Goal: Task Accomplishment & Management: Contribute content

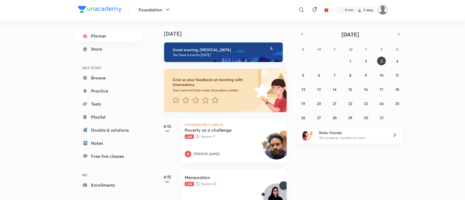
click at [384, 8] on img at bounding box center [382, 9] width 9 height 9
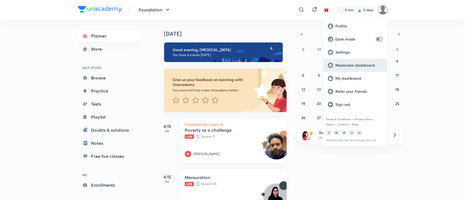
click at [371, 62] on div "Moderator dashboard" at bounding box center [356, 65] width 64 height 13
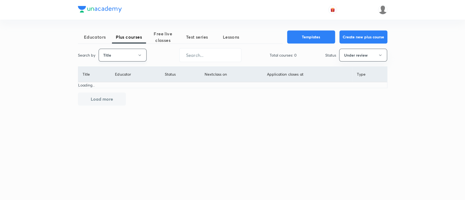
click at [129, 51] on button "Title" at bounding box center [123, 55] width 48 height 13
click at [124, 82] on span "Username" at bounding box center [122, 82] width 41 height 6
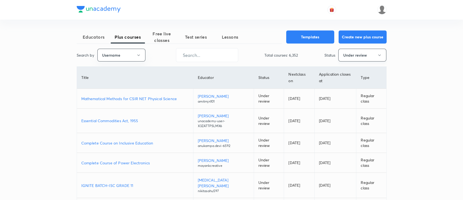
click at [345, 56] on button "Under review" at bounding box center [362, 55] width 48 height 13
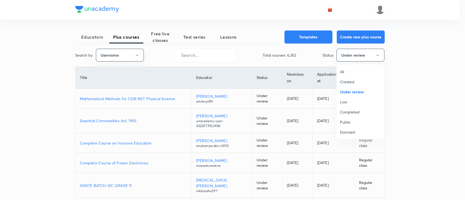
click at [341, 73] on span "All" at bounding box center [360, 72] width 41 height 6
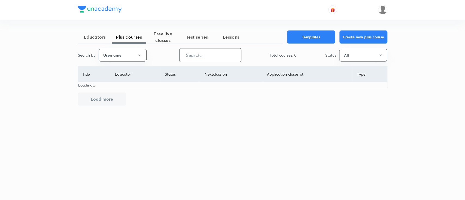
click at [198, 56] on input "text" at bounding box center [211, 55] width 62 height 14
click at [213, 54] on input "text" at bounding box center [211, 55] width 62 height 14
paste input "NikhatParveen-6480"
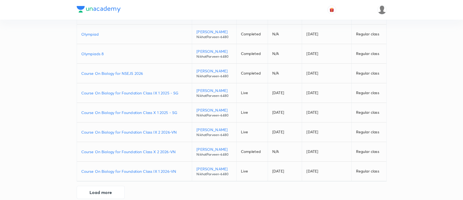
scroll to position [105, 0]
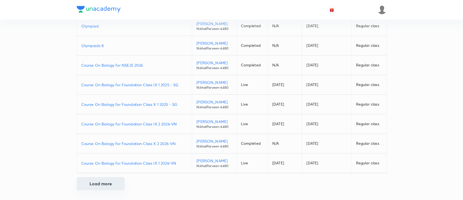
type input "NikhatParveen-6480"
click at [101, 185] on button "Load more" at bounding box center [101, 183] width 48 height 13
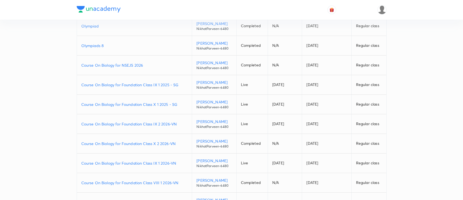
scroll to position [142, 0]
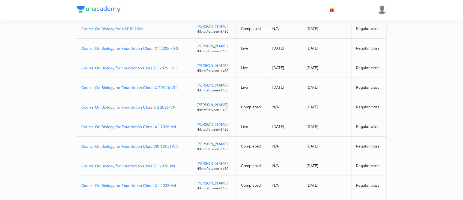
click at [179, 164] on p "Course On Biology for Foundation Class X 1 2026-VN" at bounding box center [134, 166] width 106 height 6
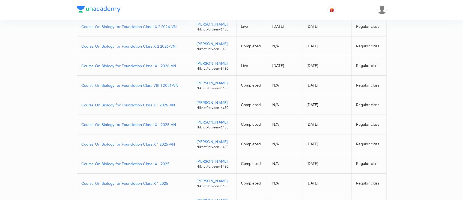
scroll to position [214, 0]
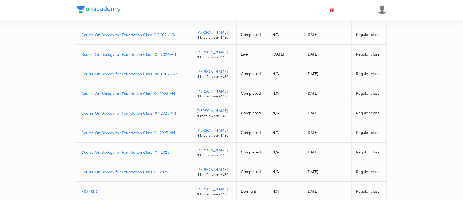
click at [181, 112] on p "Course On Biology for Foundation Class IX 1 2025-VN" at bounding box center [134, 113] width 106 height 6
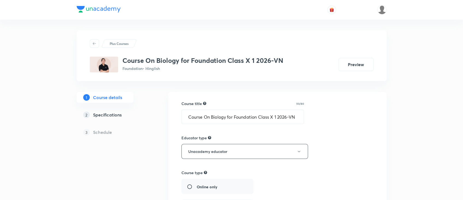
click at [110, 115] on h5 "Specifications" at bounding box center [107, 115] width 29 height 7
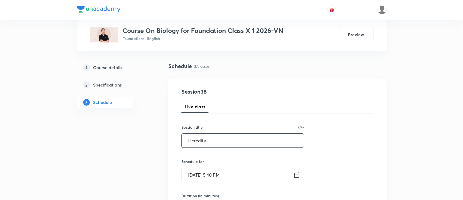
scroll to position [73, 0]
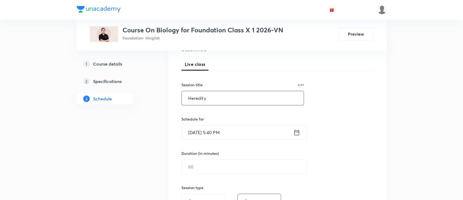
type input "Heredity"
click at [296, 133] on icon at bounding box center [296, 133] width 7 height 8
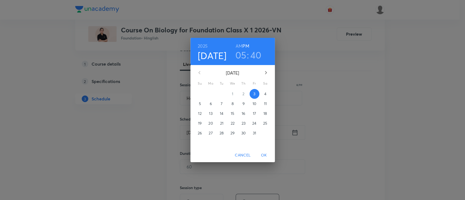
click at [255, 57] on h3 "40" at bounding box center [256, 54] width 11 height 11
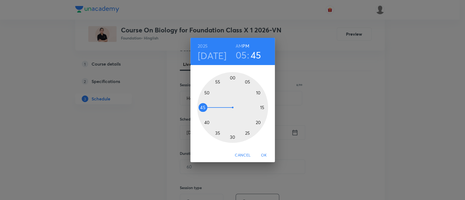
drag, startPoint x: 207, startPoint y: 120, endPoint x: 201, endPoint y: 108, distance: 13.9
click at [201, 108] on div at bounding box center [232, 107] width 71 height 71
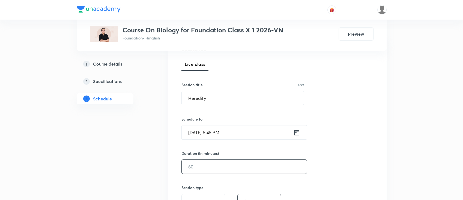
click at [218, 167] on input "text" at bounding box center [244, 167] width 125 height 14
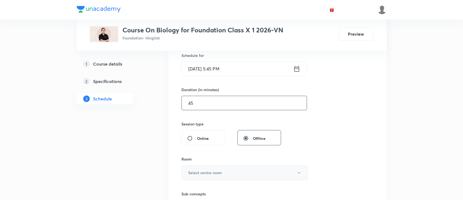
scroll to position [145, 0]
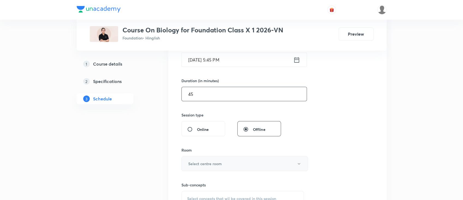
type input "45"
click at [229, 164] on button "Select centre room" at bounding box center [244, 163] width 127 height 15
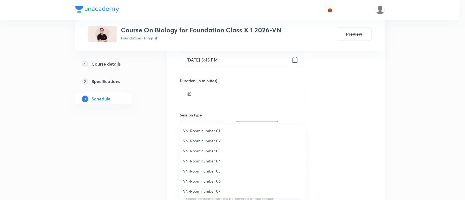
click at [207, 168] on span "VN-Room number 05" at bounding box center [242, 171] width 119 height 6
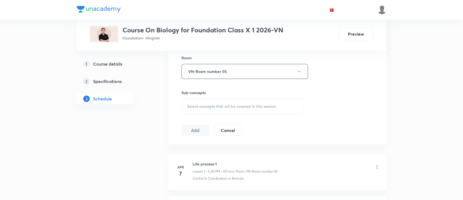
scroll to position [254, 0]
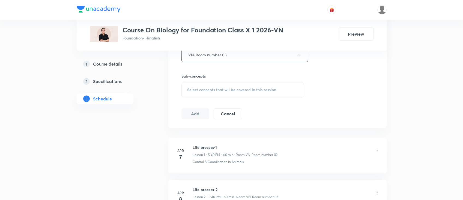
click at [281, 82] on div "Select concepts that wil be covered in this session" at bounding box center [242, 89] width 123 height 15
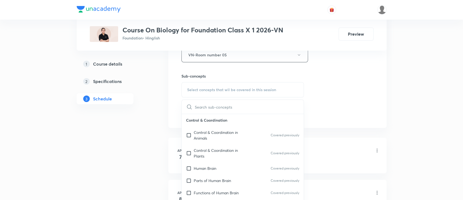
click at [227, 151] on p "Control & Coordination in Plants" at bounding box center [221, 153] width 55 height 11
checkbox input "true"
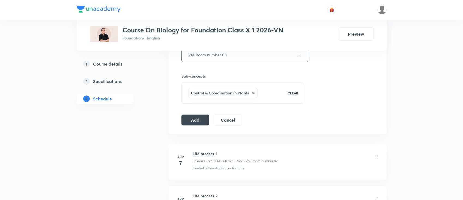
click at [197, 120] on button "Add" at bounding box center [195, 119] width 28 height 11
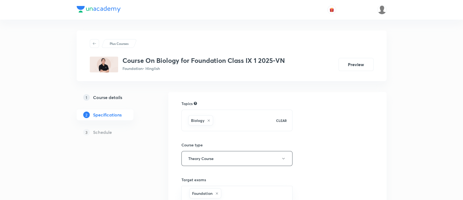
click at [118, 98] on h5 "Course details" at bounding box center [107, 97] width 29 height 7
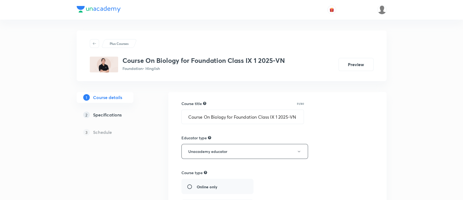
click at [120, 111] on link "2 Specifications" at bounding box center [114, 115] width 74 height 11
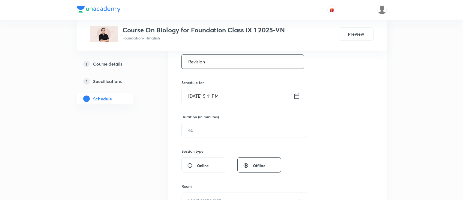
type input "Revision"
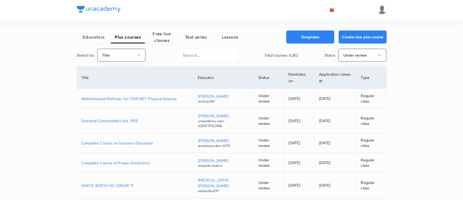
click at [128, 63] on div "Educators Plus courses Free live classes Test series Lessons Templates Create n…" at bounding box center [232, 176] width 310 height 290
click at [129, 56] on button "Title" at bounding box center [121, 55] width 48 height 13
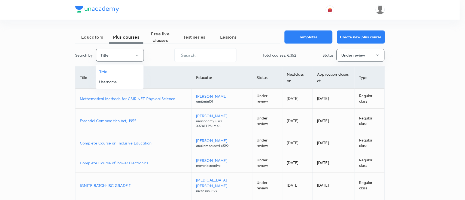
click at [126, 83] on span "Username" at bounding box center [119, 82] width 41 height 6
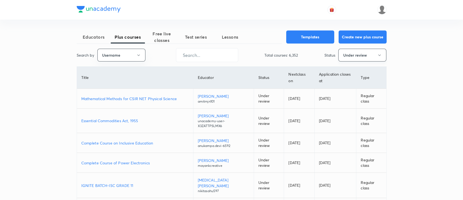
click at [357, 55] on button "Under review" at bounding box center [362, 55] width 48 height 13
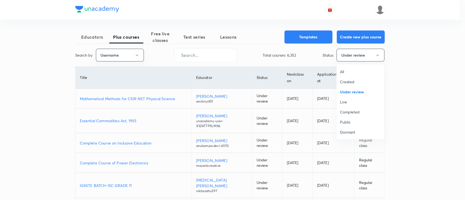
click at [357, 71] on span "All" at bounding box center [360, 72] width 41 height 6
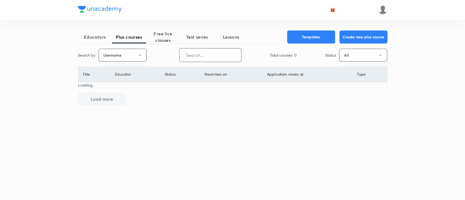
click at [209, 54] on input "text" at bounding box center [211, 55] width 62 height 14
paste input "NikhatParveen-6480"
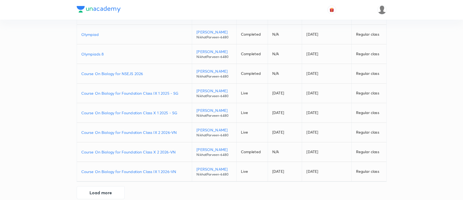
scroll to position [105, 0]
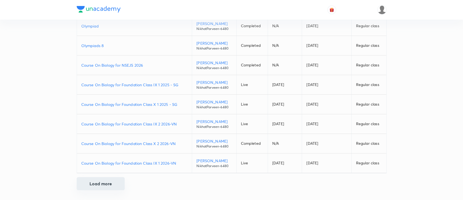
type input "NikhatParveen-6480"
click at [114, 182] on button "Load more" at bounding box center [101, 183] width 48 height 13
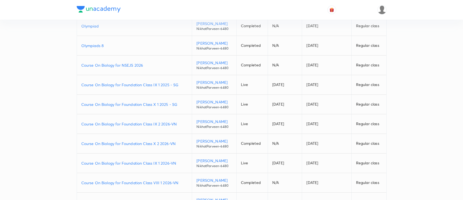
click at [182, 180] on p "Course On Biology for Foundation Class VIII 1 2026-VN" at bounding box center [134, 183] width 106 height 6
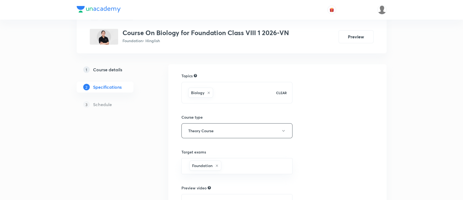
scroll to position [114, 0]
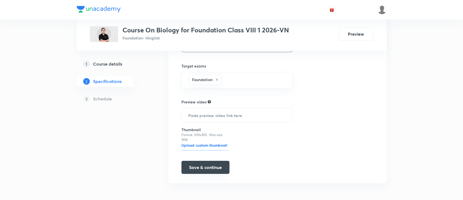
click at [221, 166] on button "Save & continue" at bounding box center [205, 167] width 48 height 13
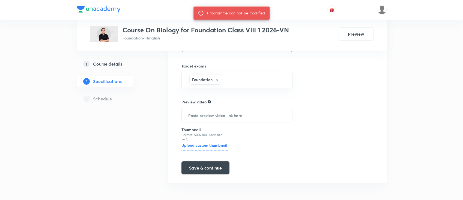
scroll to position [5, 0]
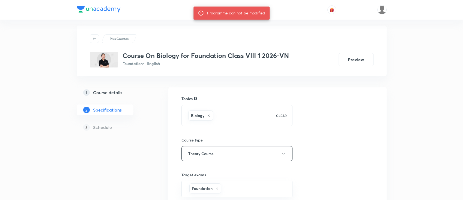
click at [110, 95] on h5 "Course details" at bounding box center [107, 92] width 29 height 7
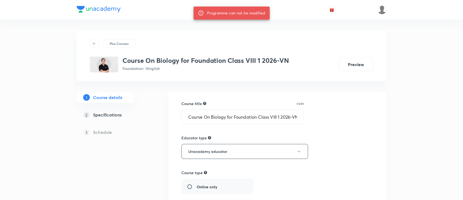
click at [118, 116] on h5 "Specifications" at bounding box center [107, 115] width 29 height 7
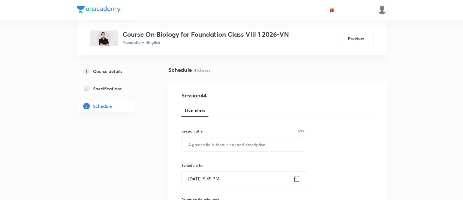
scroll to position [73, 0]
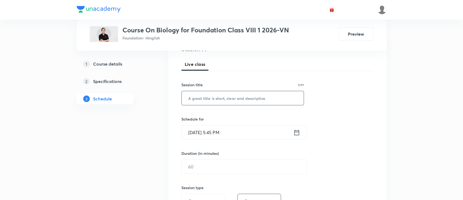
click at [237, 99] on input "text" at bounding box center [243, 98] width 122 height 14
paste input "Reaching the age of adolescence"
type input "Reaching the age of adolescence"
click at [299, 135] on icon at bounding box center [296, 133] width 7 height 8
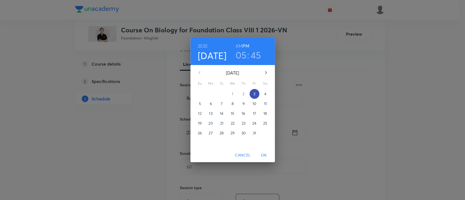
click at [256, 96] on span "3" at bounding box center [255, 93] width 10 height 5
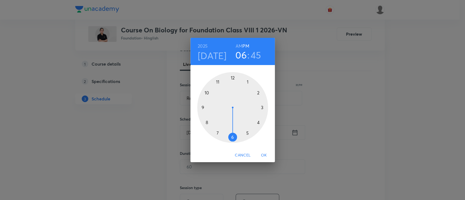
drag, startPoint x: 242, startPoint y: 135, endPoint x: 231, endPoint y: 139, distance: 11.0
click at [231, 139] on div at bounding box center [232, 107] width 71 height 71
drag, startPoint x: 201, startPoint y: 103, endPoint x: 207, endPoint y: 93, distance: 11.5
click at [207, 93] on div at bounding box center [232, 107] width 71 height 71
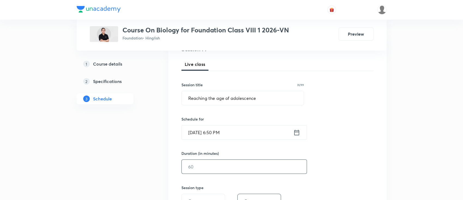
click at [228, 162] on input "text" at bounding box center [244, 167] width 125 height 14
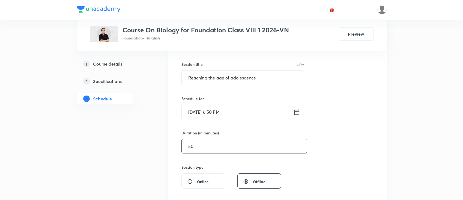
scroll to position [145, 0]
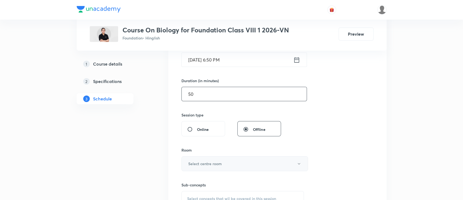
type input "50"
click at [222, 165] on button "Select centre room" at bounding box center [244, 163] width 127 height 15
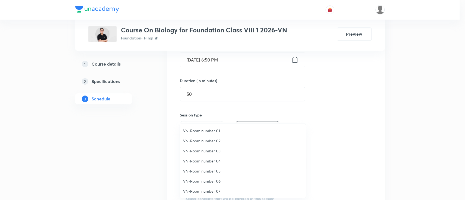
drag, startPoint x: 206, startPoint y: 151, endPoint x: 206, endPoint y: 154, distance: 3.3
click at [206, 152] on span "VN-Room number 03" at bounding box center [242, 151] width 119 height 6
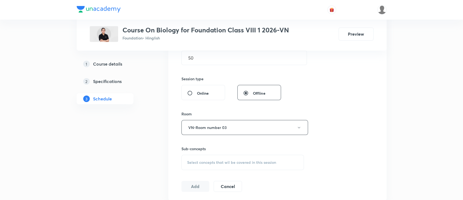
click at [235, 161] on span "Select concepts that wil be covered in this session" at bounding box center [231, 163] width 89 height 4
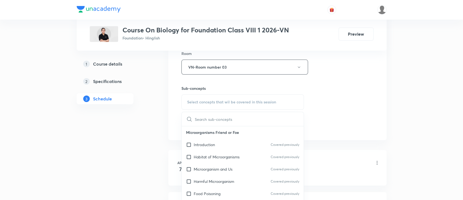
scroll to position [291, 0]
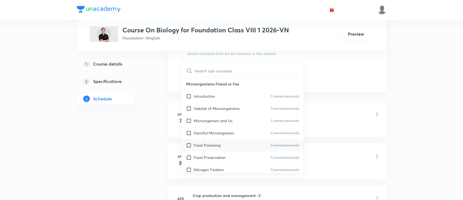
click at [235, 145] on div "Food Poisoning Covered previously" at bounding box center [243, 145] width 122 height 12
checkbox input "true"
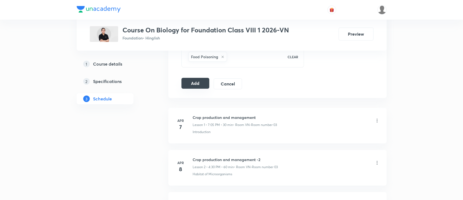
click at [202, 82] on button "Add" at bounding box center [195, 83] width 28 height 11
